Goal: Information Seeking & Learning: Learn about a topic

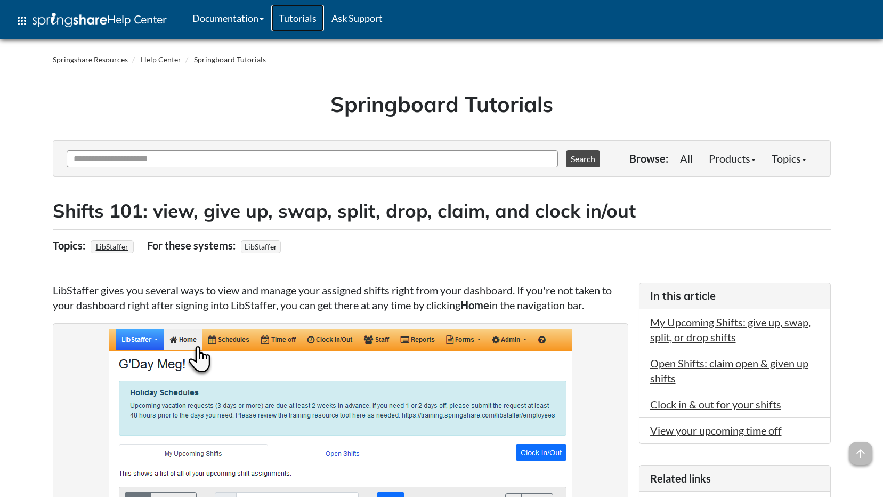
click at [305, 19] on link "Tutorials" at bounding box center [297, 18] width 53 height 27
click at [261, 20] on link "Documentation" at bounding box center [228, 18] width 86 height 27
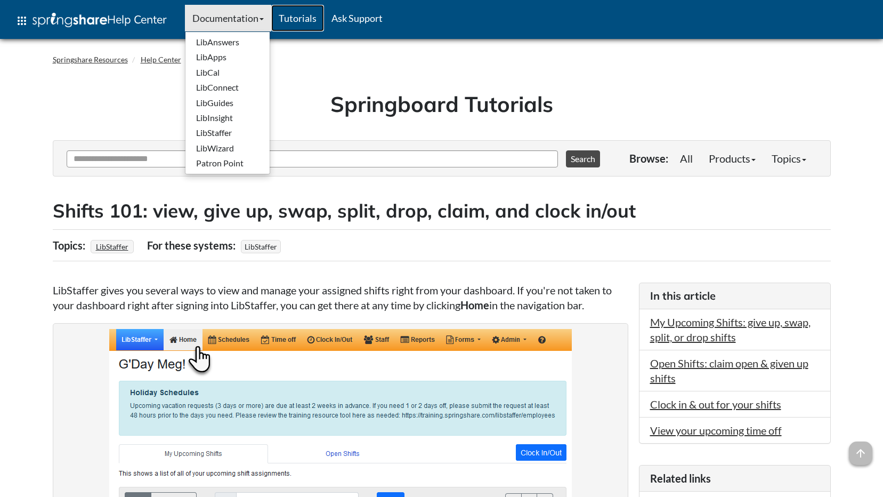
click at [308, 20] on link "Tutorials" at bounding box center [297, 18] width 53 height 27
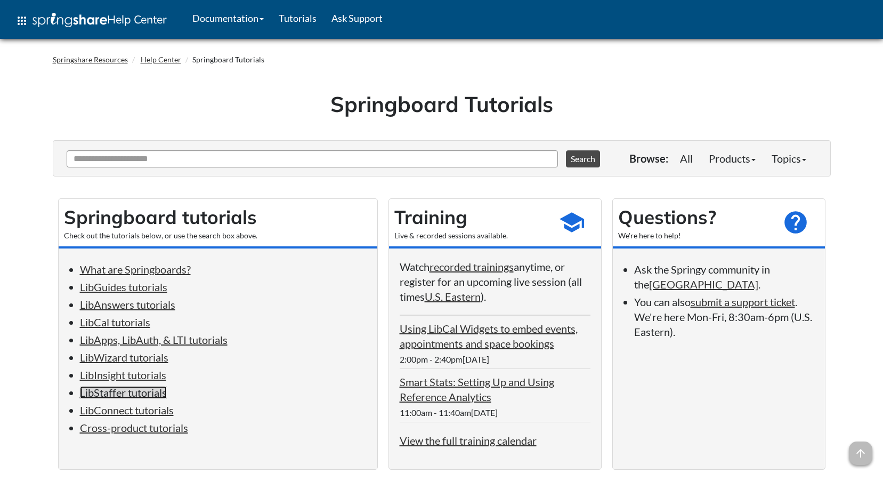
click at [102, 390] on link "LibStaffer tutorials" at bounding box center [123, 392] width 87 height 13
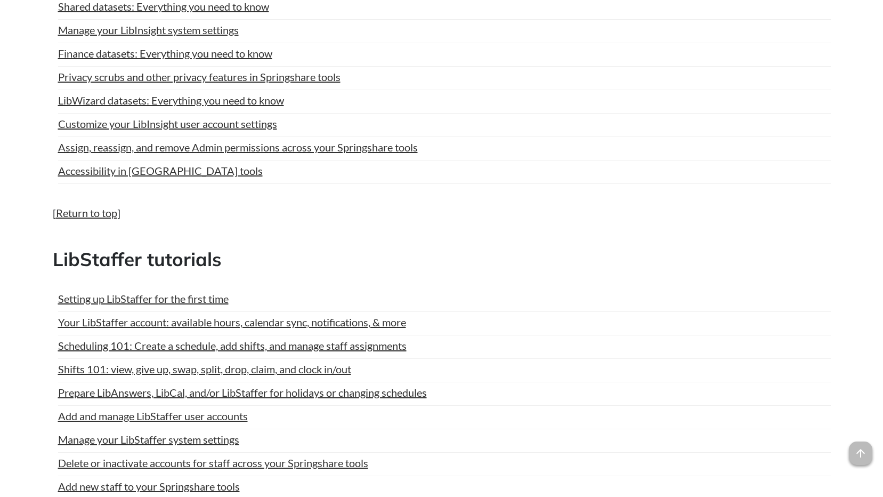
scroll to position [4399, 0]
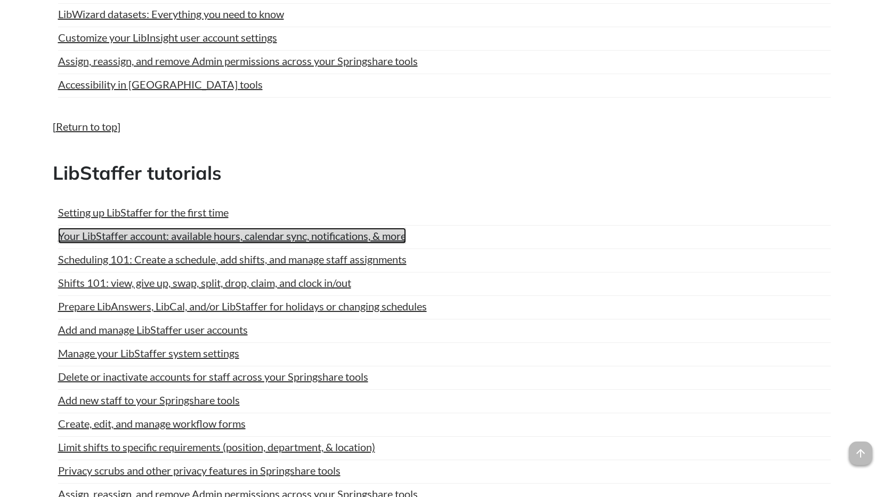
click at [133, 236] on link "Your LibStaffer account: available hours, calendar sync, notifications, & more" at bounding box center [232, 236] width 348 height 16
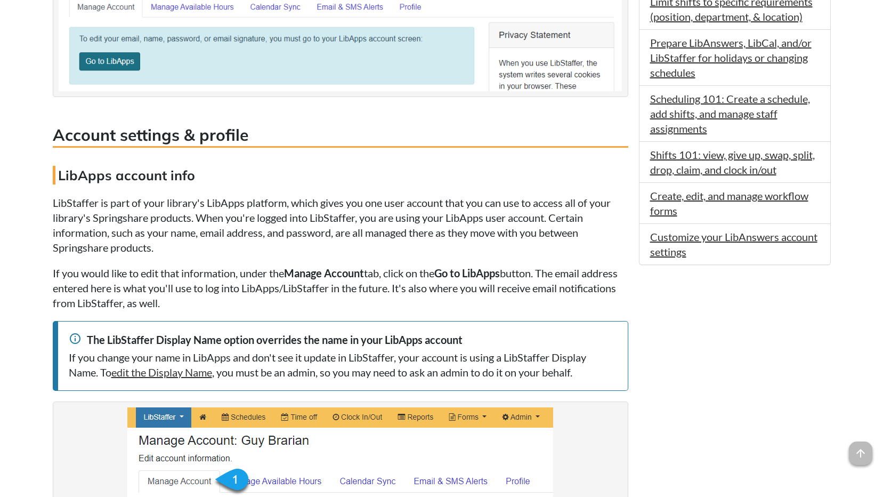
scroll to position [693, 0]
